Goal: Task Accomplishment & Management: Manage account settings

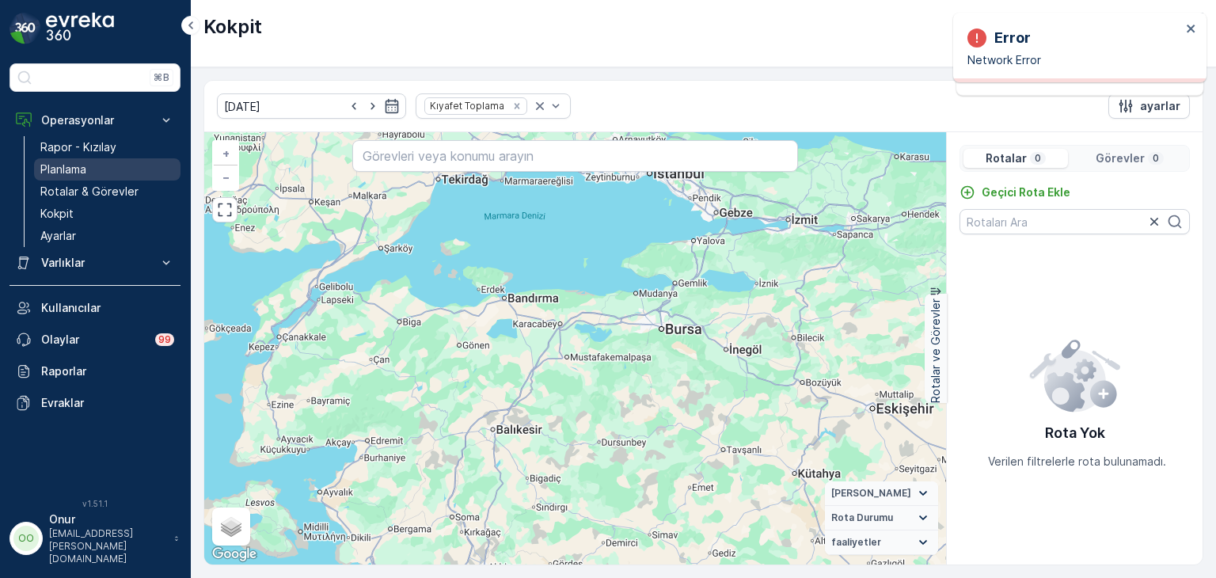
click at [69, 171] on p "Planlama" at bounding box center [63, 169] width 46 height 16
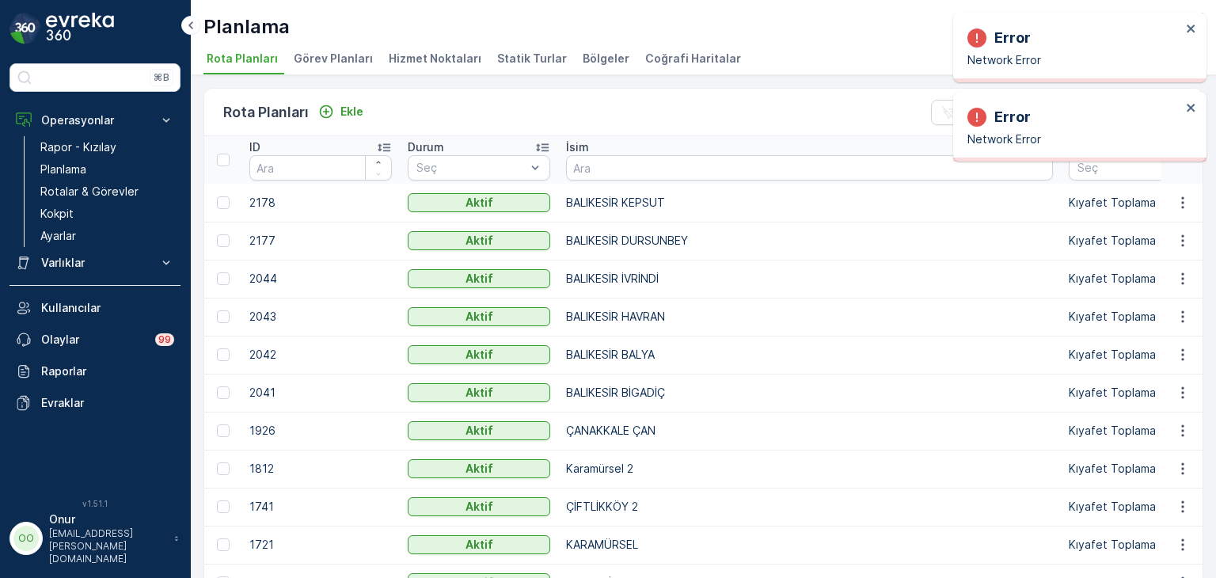
click at [1184, 34] on div "Error Network Error" at bounding box center [1073, 47] width 223 height 51
click at [1187, 32] on icon "close" at bounding box center [1190, 29] width 8 height 8
click at [1196, 30] on icon "close" at bounding box center [1191, 28] width 11 height 13
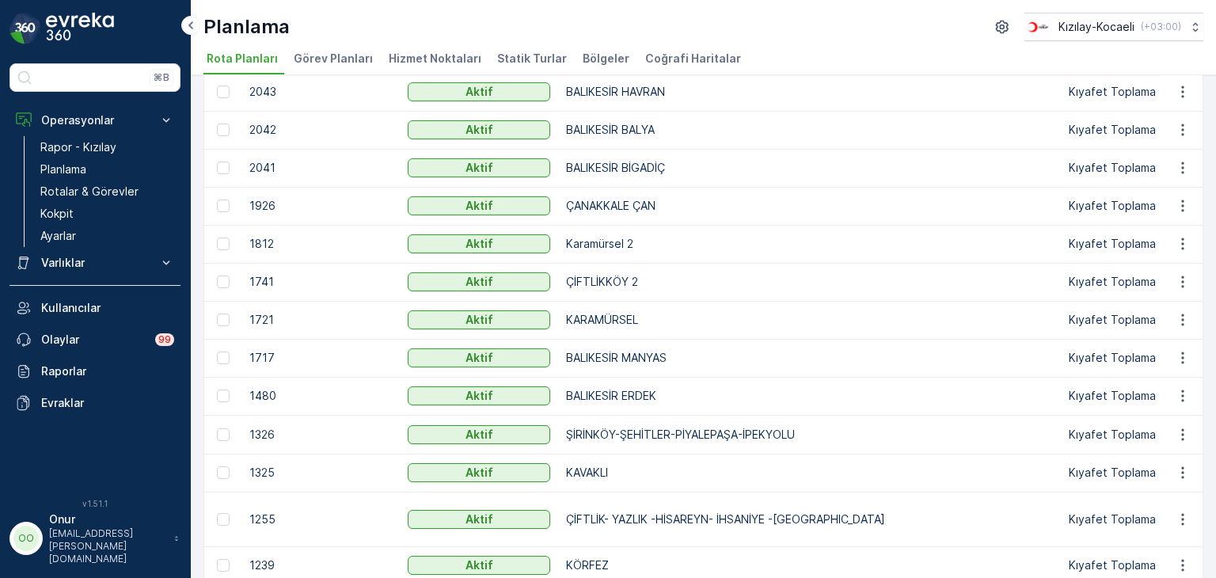
scroll to position [237, 0]
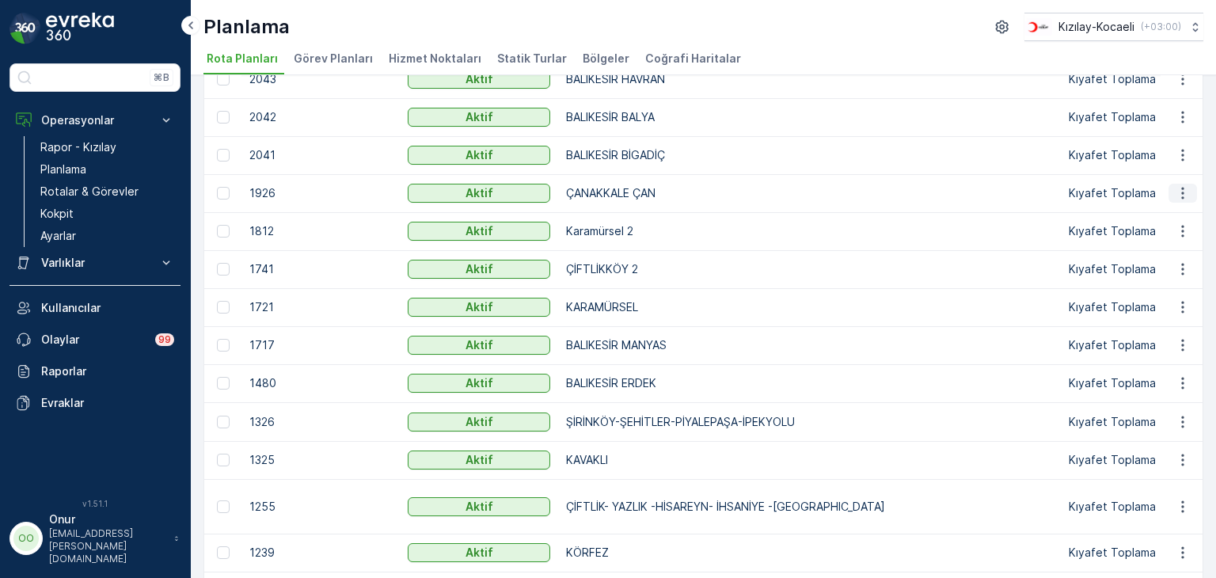
click at [1184, 187] on icon "button" at bounding box center [1183, 193] width 16 height 16
click at [1144, 223] on span "Rota Planını Düzenle" at bounding box center [1153, 216] width 108 height 16
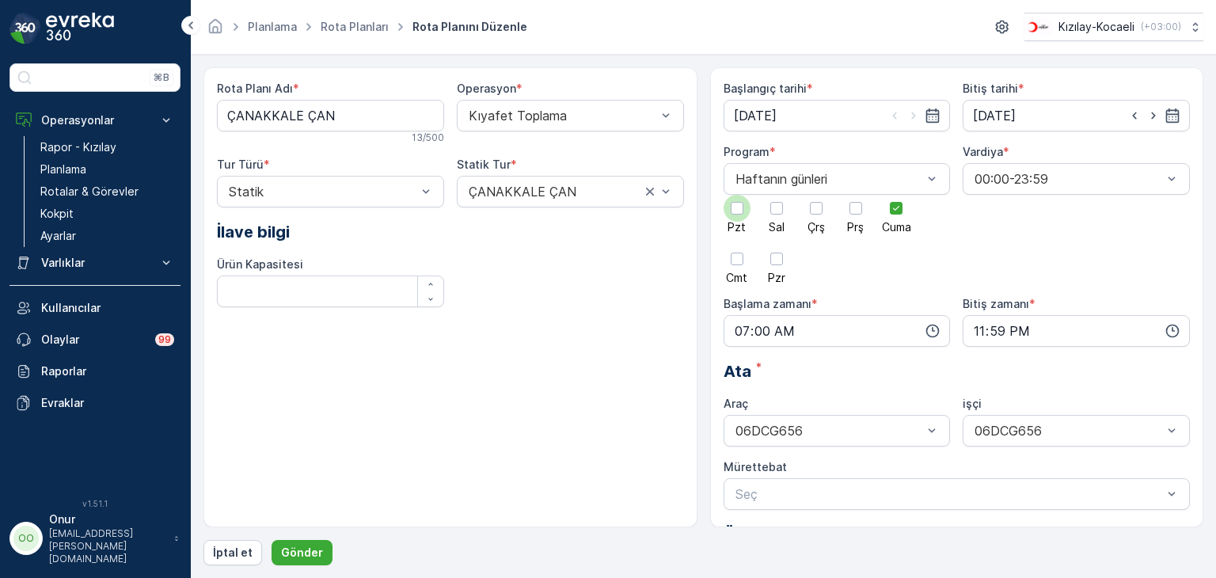
click at [735, 213] on div at bounding box center [737, 208] width 13 height 13
click at [737, 195] on input "Pzt" at bounding box center [737, 195] width 0 height 0
click at [900, 208] on icon at bounding box center [895, 208] width 11 height 11
click at [896, 195] on input "Cuma" at bounding box center [896, 195] width 0 height 0
click at [298, 552] on p "Gönder" at bounding box center [302, 553] width 42 height 16
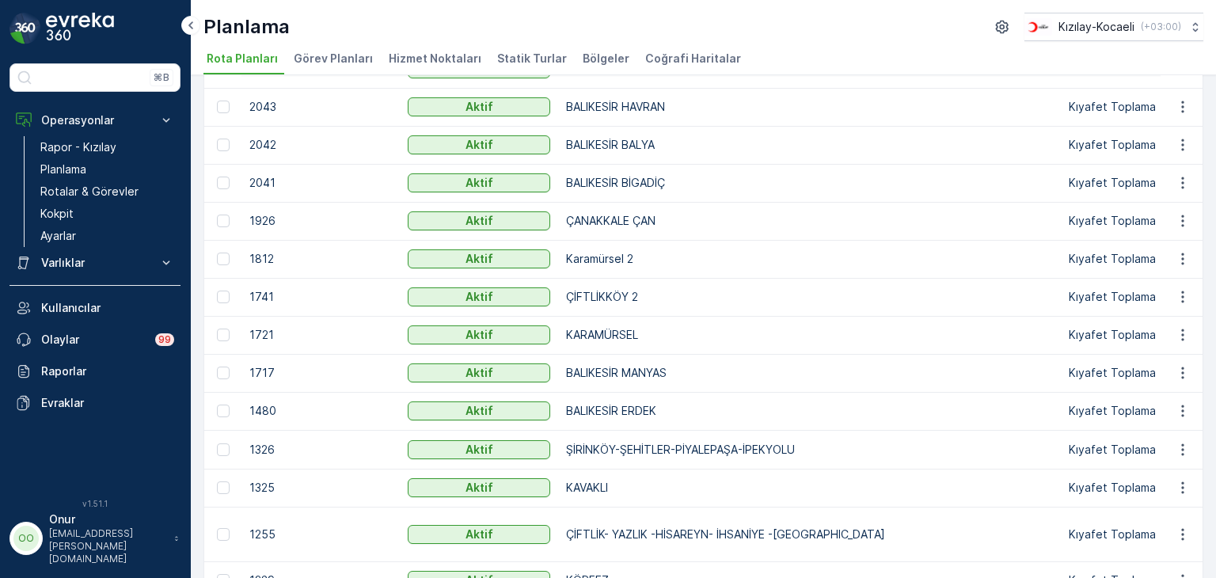
scroll to position [237, 0]
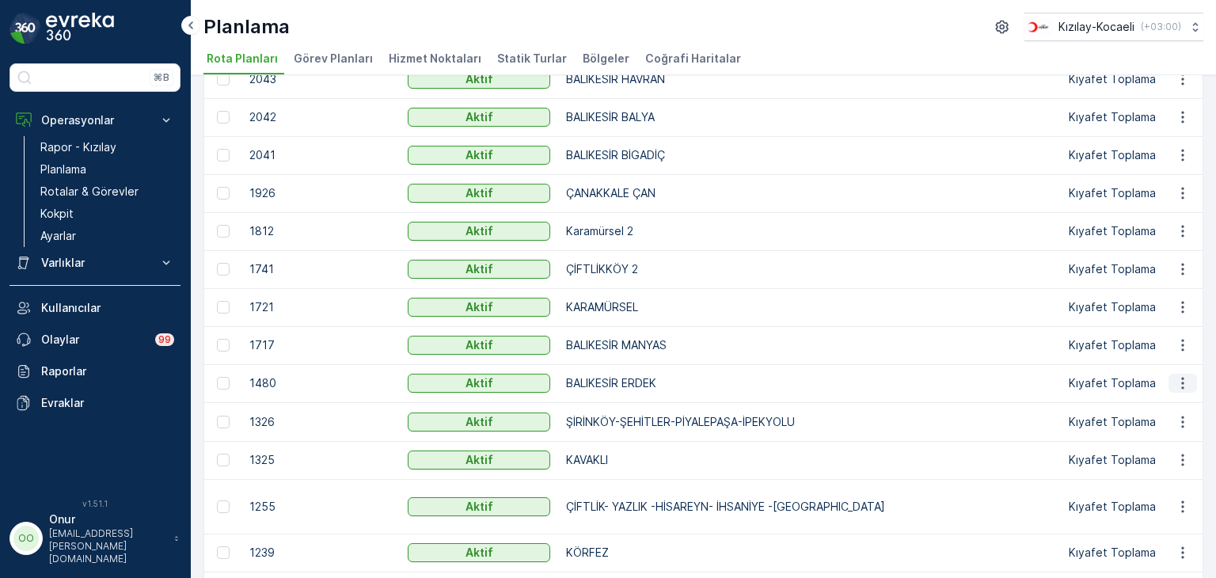
click at [1175, 381] on icon "button" at bounding box center [1183, 383] width 16 height 16
click at [1157, 401] on span "Rota Planını Düzenle" at bounding box center [1153, 406] width 108 height 16
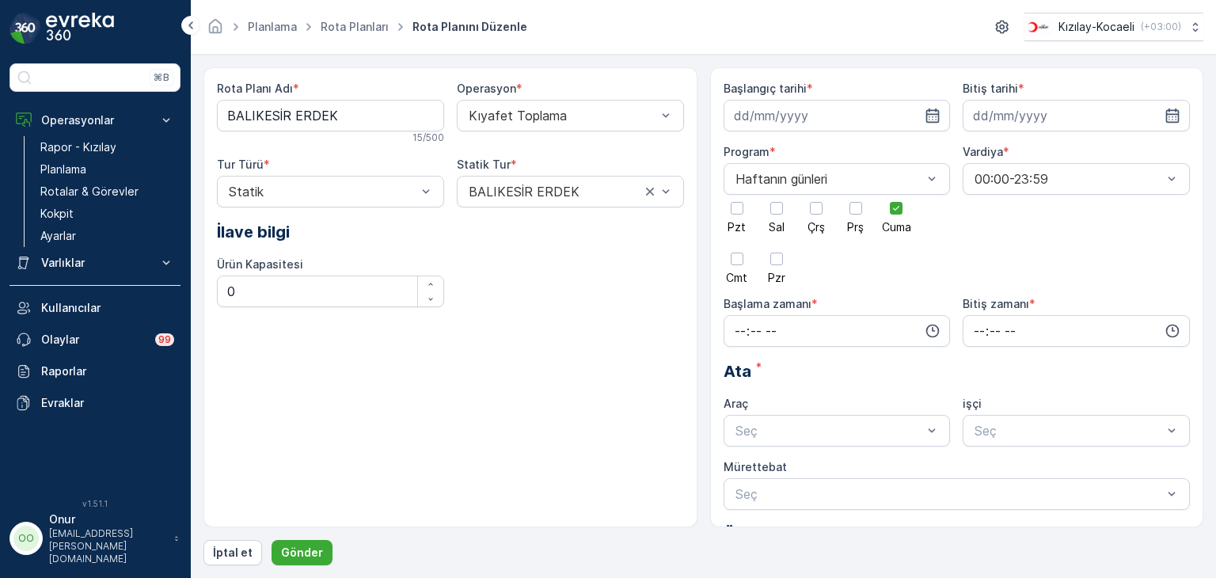
type input "[DATE]"
type input "07:00"
type input "23:59"
click at [896, 204] on icon at bounding box center [895, 208] width 11 height 11
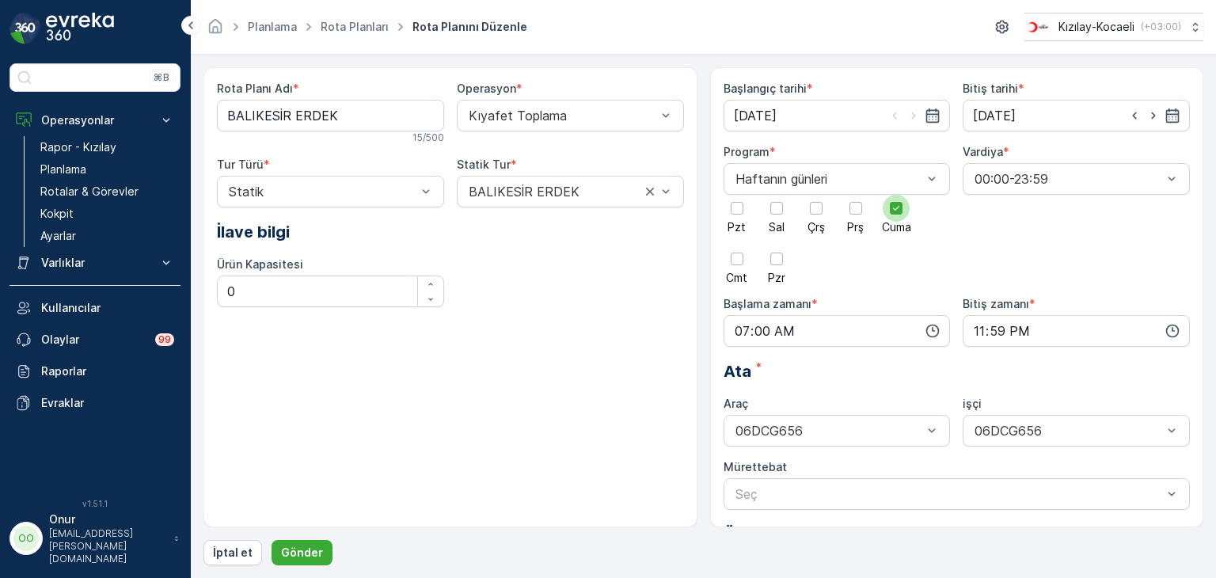
click at [896, 195] on input "Cuma" at bounding box center [896, 195] width 0 height 0
click at [733, 203] on div at bounding box center [737, 208] width 13 height 13
click at [737, 195] on input "Pzt" at bounding box center [737, 195] width 0 height 0
click at [319, 549] on button "Gönder" at bounding box center [301, 552] width 61 height 25
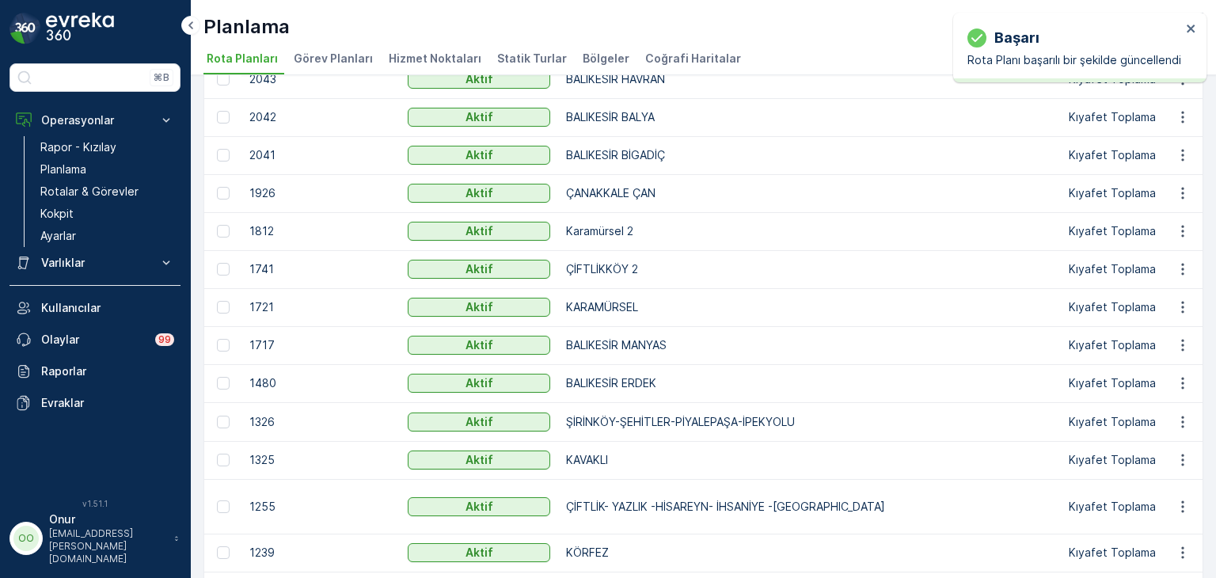
scroll to position [317, 0]
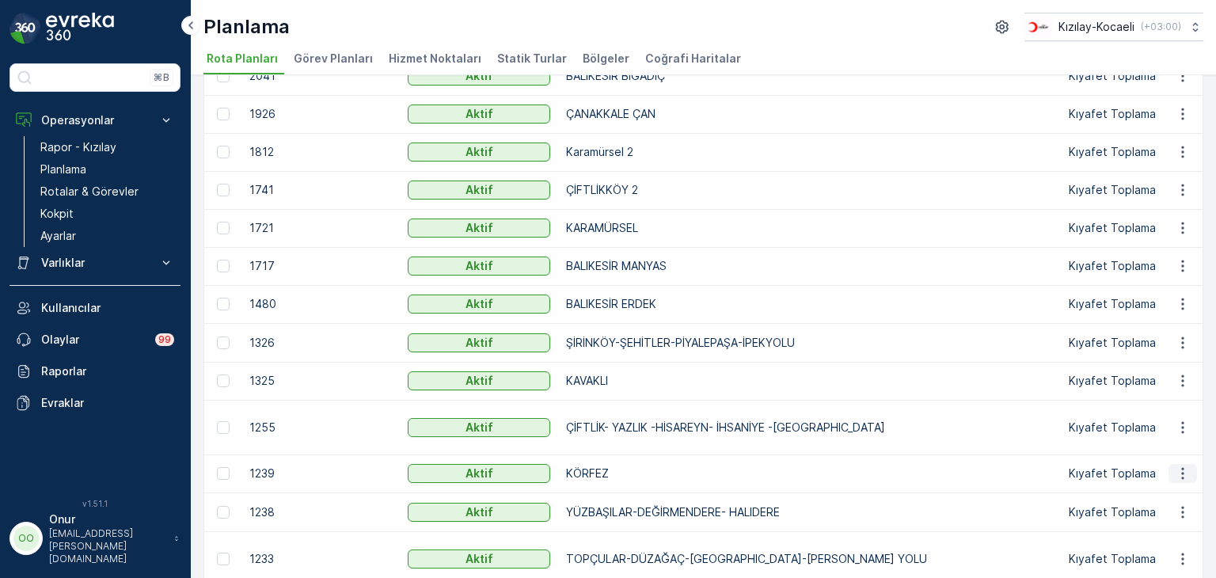
click at [1176, 473] on icon "button" at bounding box center [1183, 473] width 16 height 16
click at [1148, 494] on span "Rota Planını Düzenle" at bounding box center [1153, 496] width 108 height 16
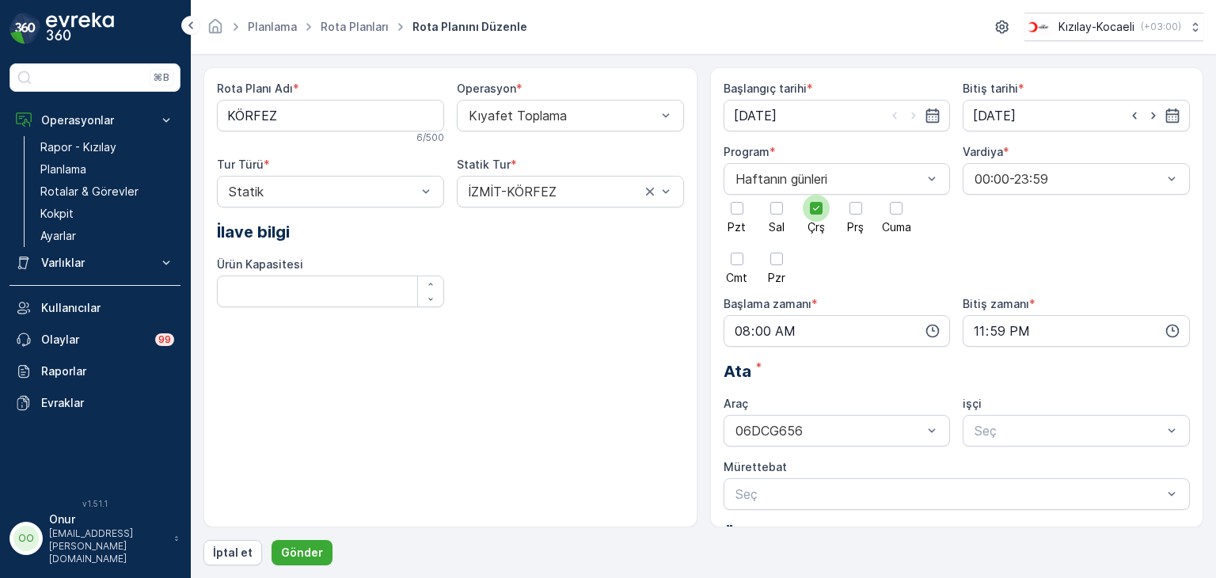
click at [819, 207] on icon at bounding box center [816, 208] width 11 height 11
click at [816, 195] on input "Çrş" at bounding box center [816, 195] width 0 height 0
click at [774, 210] on div at bounding box center [776, 208] width 13 height 13
click at [776, 195] on input "Sal" at bounding box center [776, 195] width 0 height 0
click at [321, 551] on button "Gönder" at bounding box center [301, 552] width 61 height 25
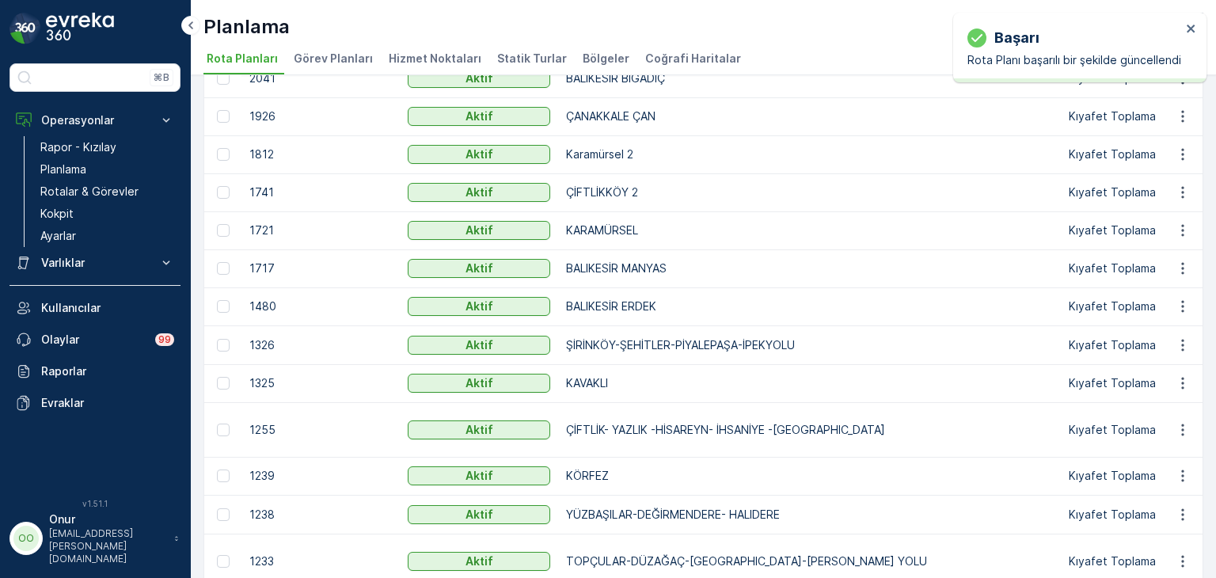
scroll to position [317, 0]
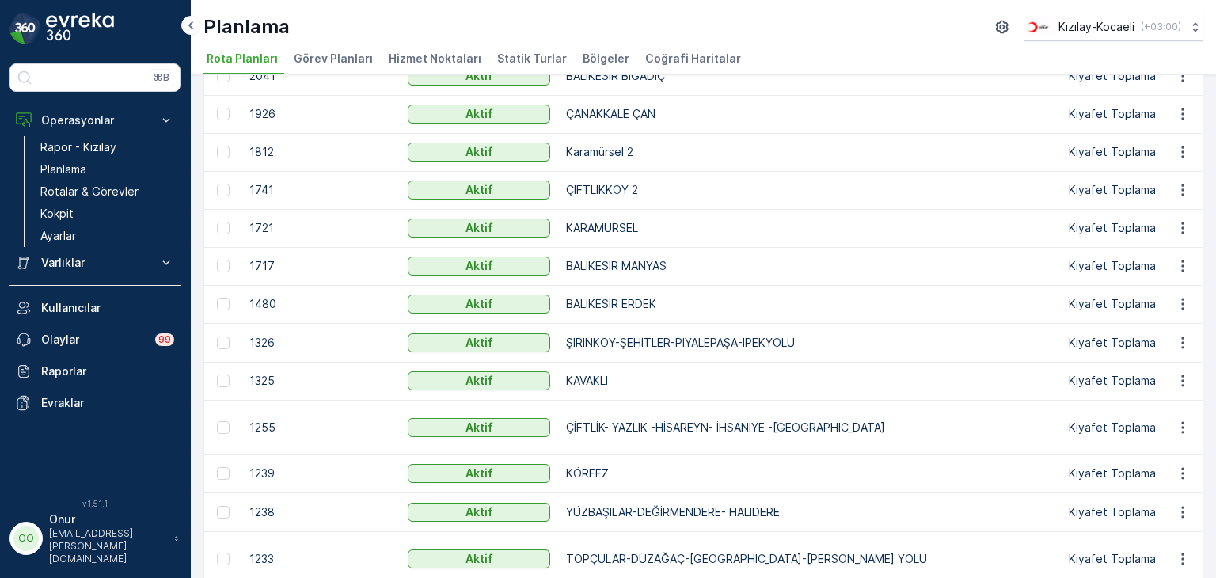
click at [1181, 390] on td at bounding box center [1181, 381] width 43 height 38
click at [1175, 373] on icon "button" at bounding box center [1183, 381] width 16 height 16
click at [1137, 393] on div "Rota Planını Düzenle" at bounding box center [1153, 404] width 121 height 22
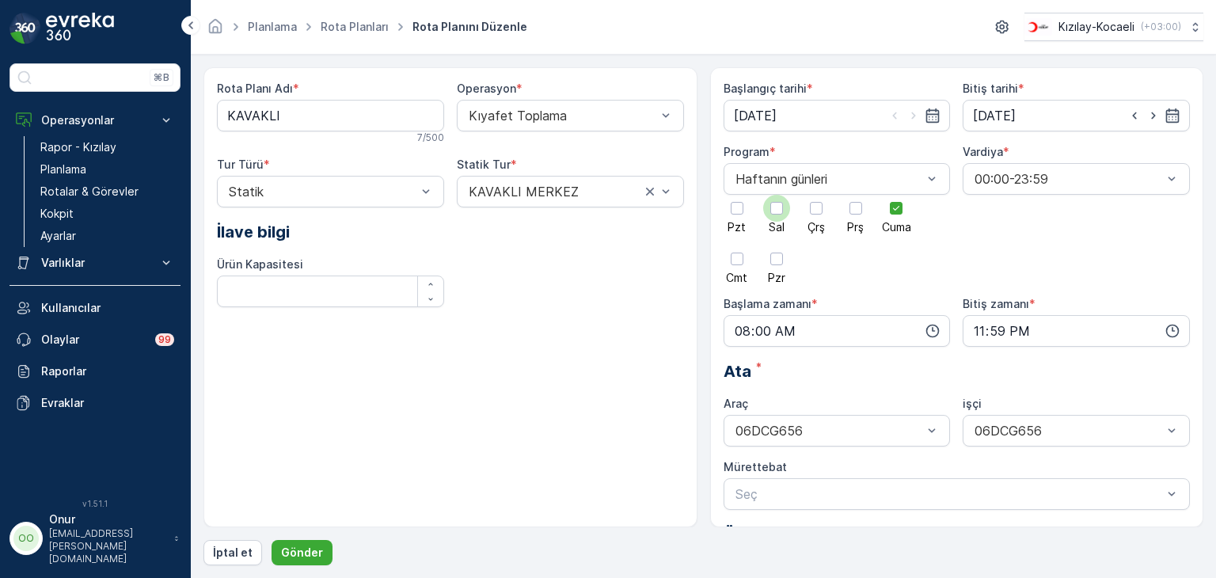
click at [784, 209] on div at bounding box center [776, 208] width 27 height 27
click at [776, 195] on input "Sal" at bounding box center [776, 195] width 0 height 0
click at [905, 213] on div at bounding box center [896, 208] width 27 height 27
click at [896, 195] on input "Cuma" at bounding box center [896, 195] width 0 height 0
click at [313, 547] on p "Gönder" at bounding box center [302, 553] width 42 height 16
